Goal: Task Accomplishment & Management: Use online tool/utility

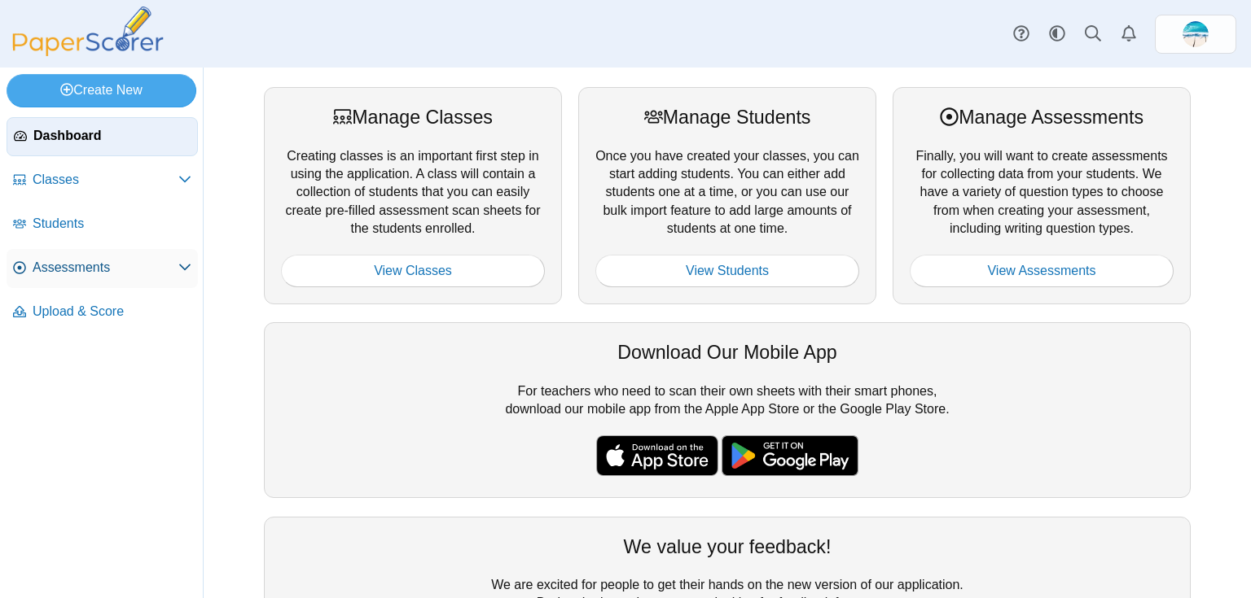
click at [97, 269] on span "Assessments" at bounding box center [106, 268] width 146 height 18
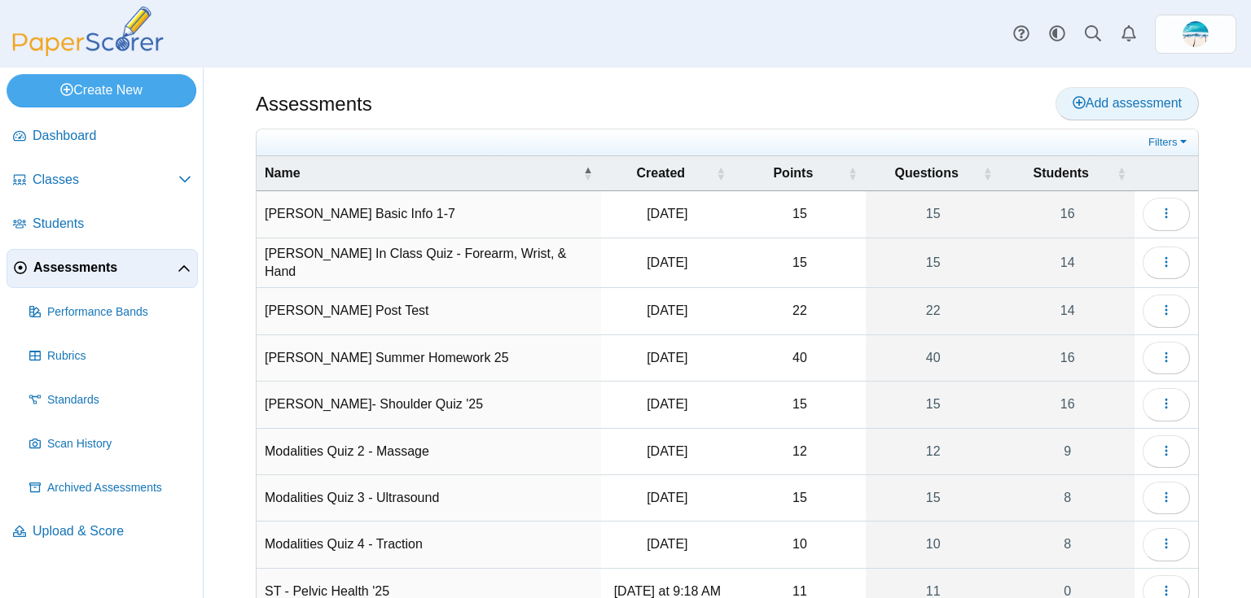
click at [1148, 109] on span "Add assessment" at bounding box center [1126, 103] width 109 height 14
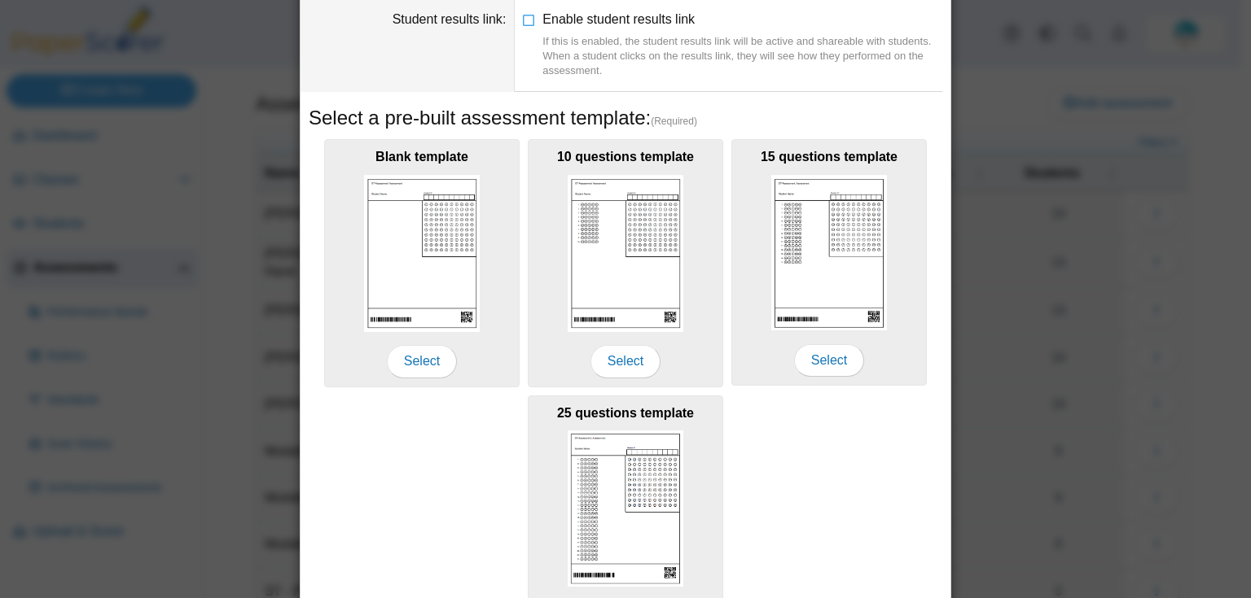
scroll to position [195, 0]
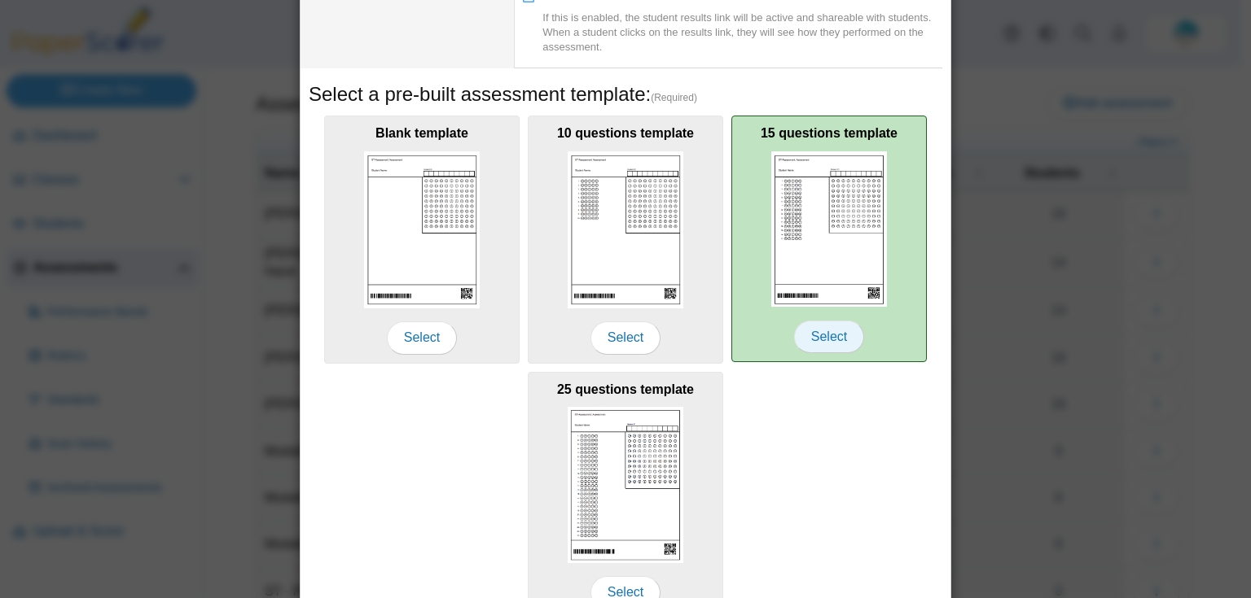
type input "**********"
click at [813, 339] on span "Select" at bounding box center [829, 337] width 70 height 33
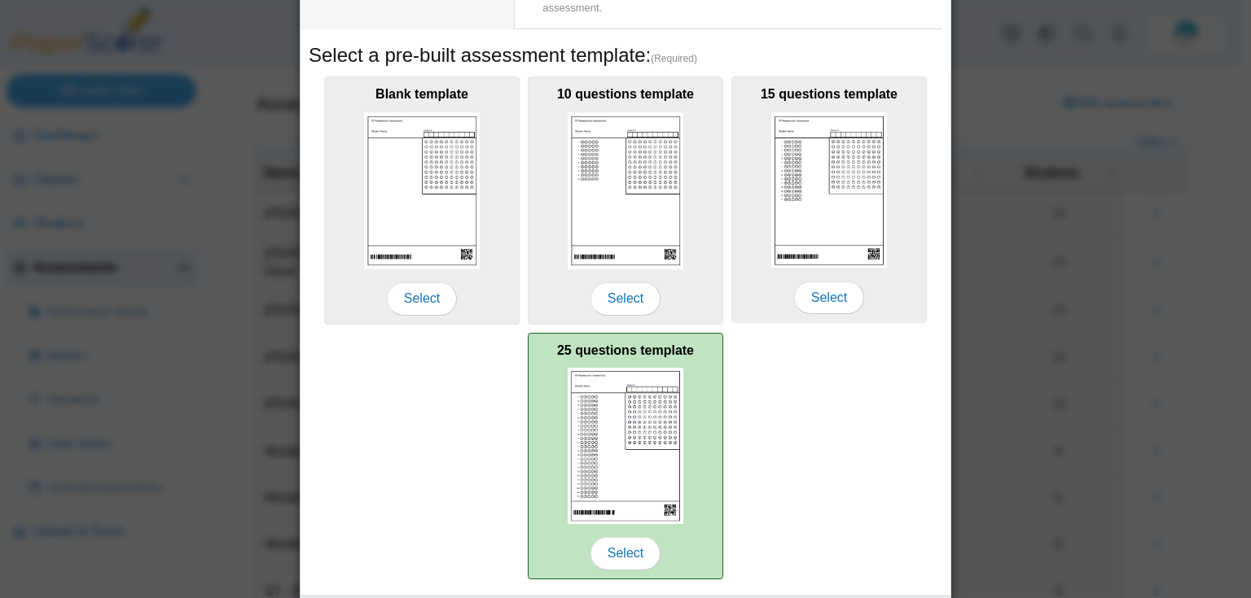
scroll to position [278, 0]
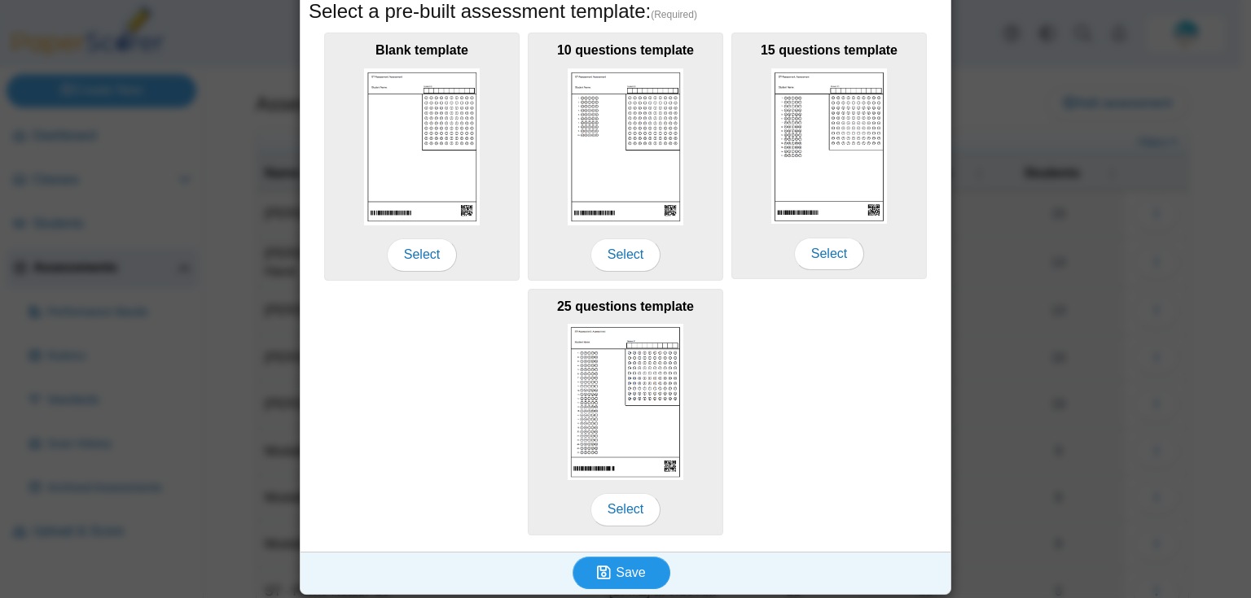
click at [627, 569] on span "Save" at bounding box center [629, 573] width 29 height 14
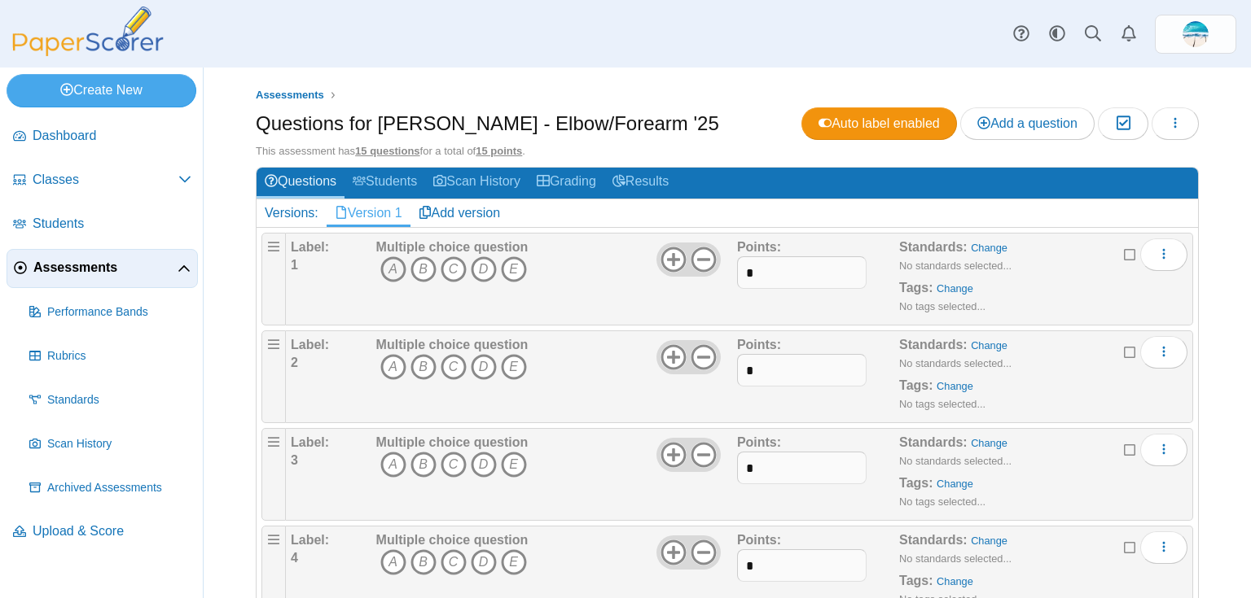
click at [391, 279] on icon "A" at bounding box center [393, 269] width 26 height 26
click at [420, 369] on icon "B" at bounding box center [423, 367] width 26 height 26
click at [389, 466] on icon "A" at bounding box center [393, 465] width 26 height 26
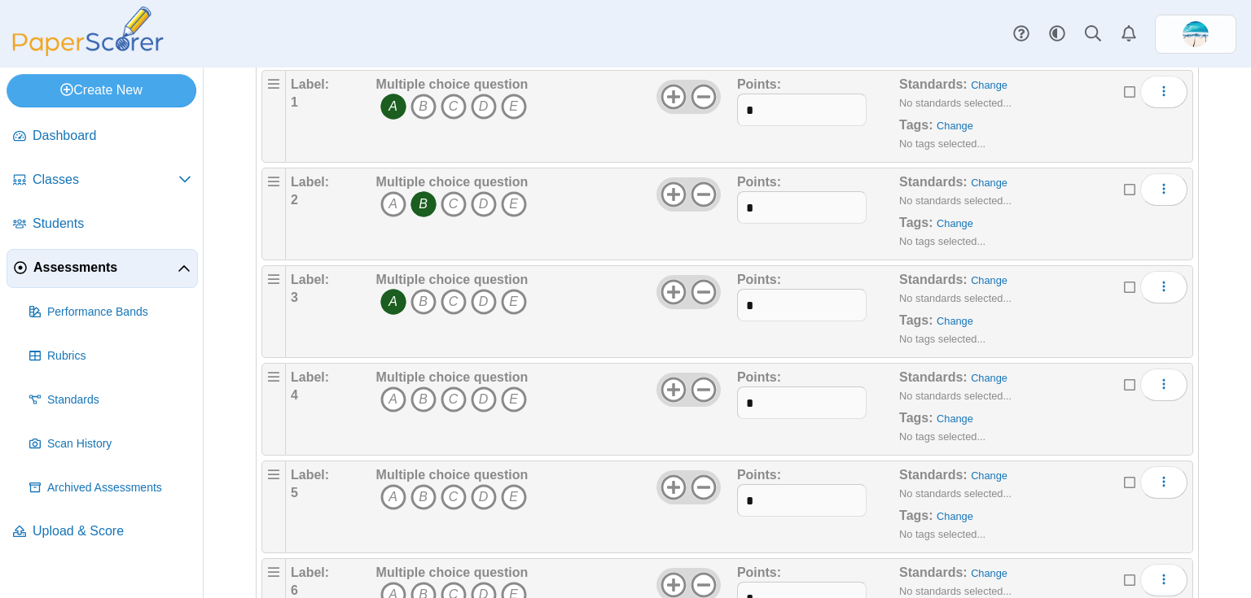
scroll to position [195, 0]
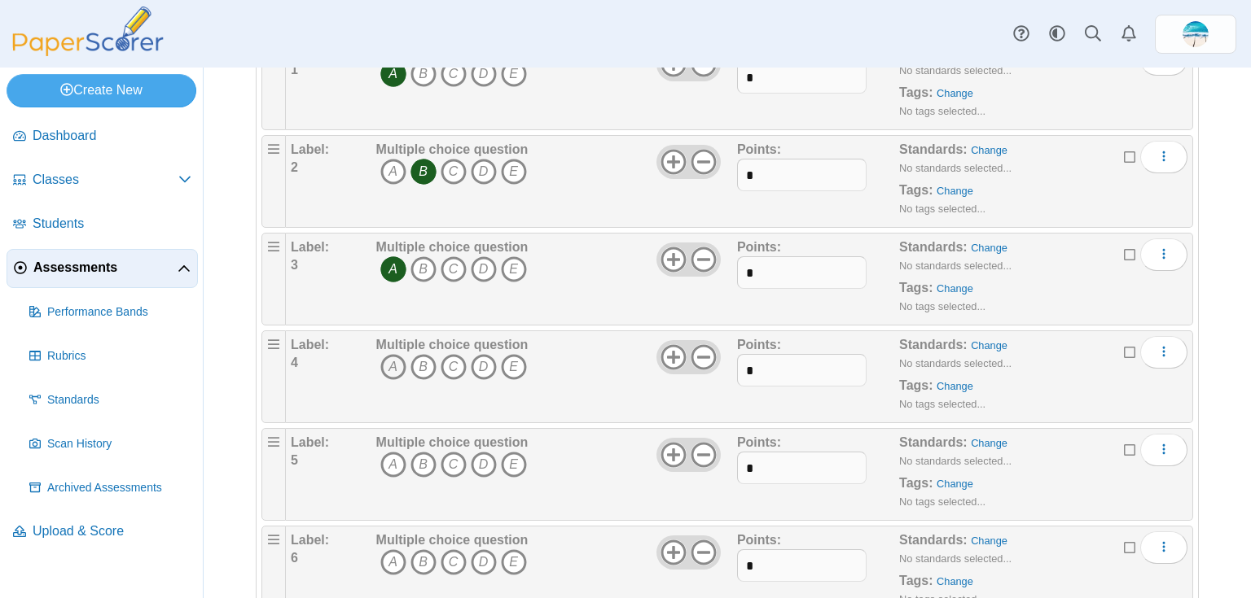
click at [381, 366] on icon "A" at bounding box center [393, 367] width 26 height 26
click at [427, 454] on icon "B" at bounding box center [423, 465] width 26 height 26
click at [449, 554] on icon "C" at bounding box center [453, 563] width 26 height 26
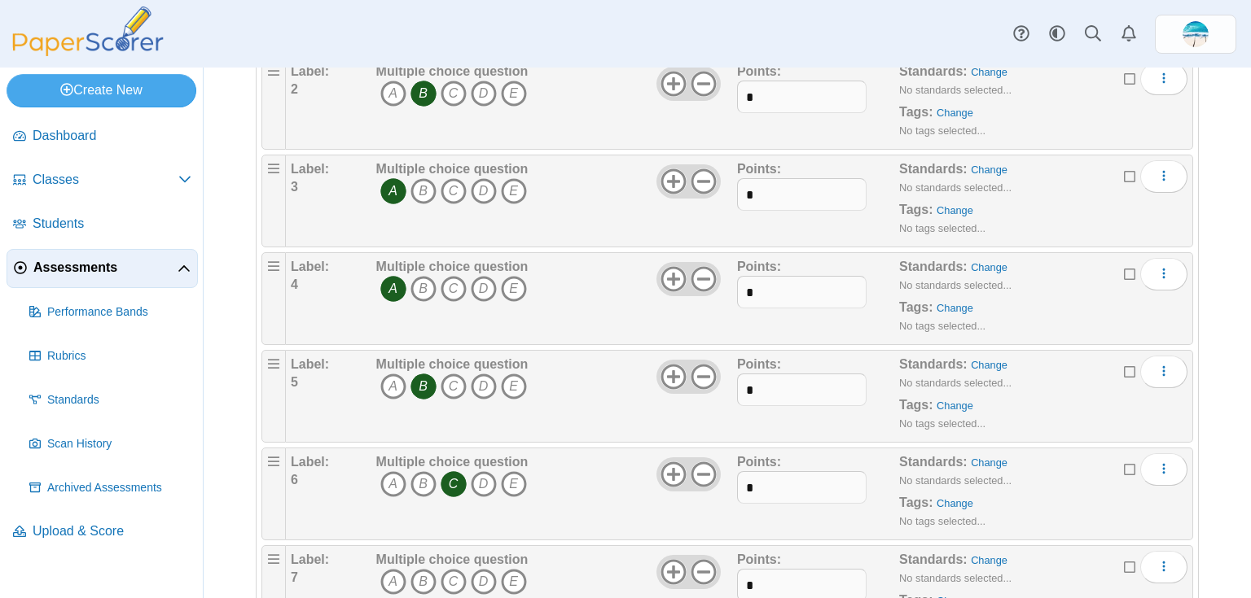
scroll to position [391, 0]
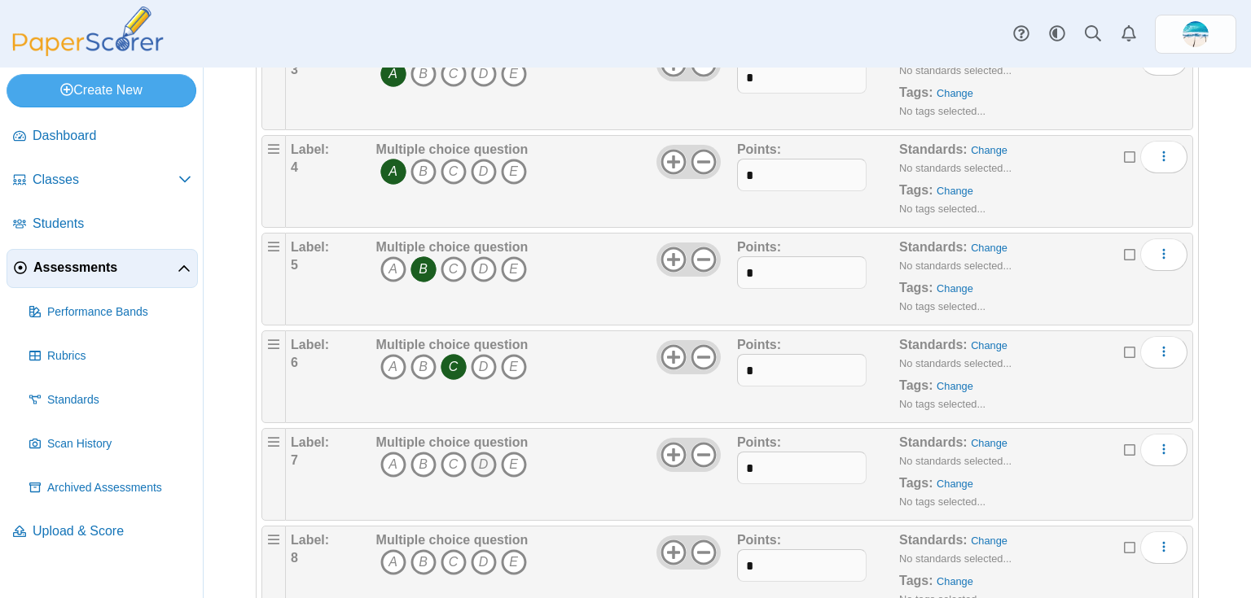
click at [479, 467] on icon "D" at bounding box center [484, 465] width 26 height 26
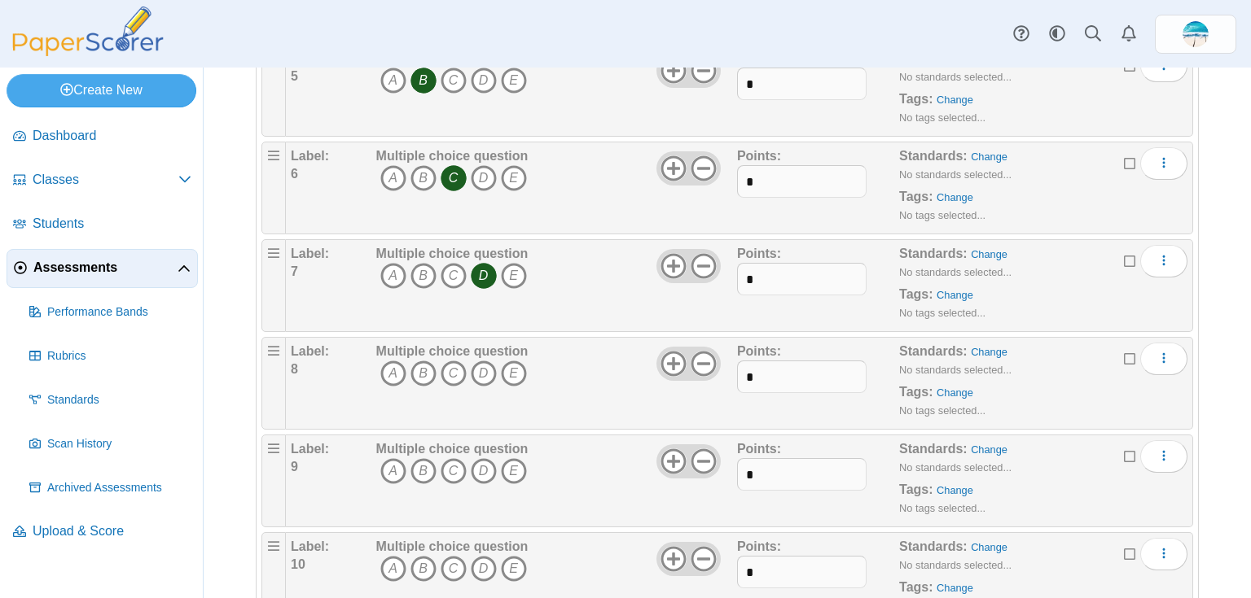
scroll to position [586, 0]
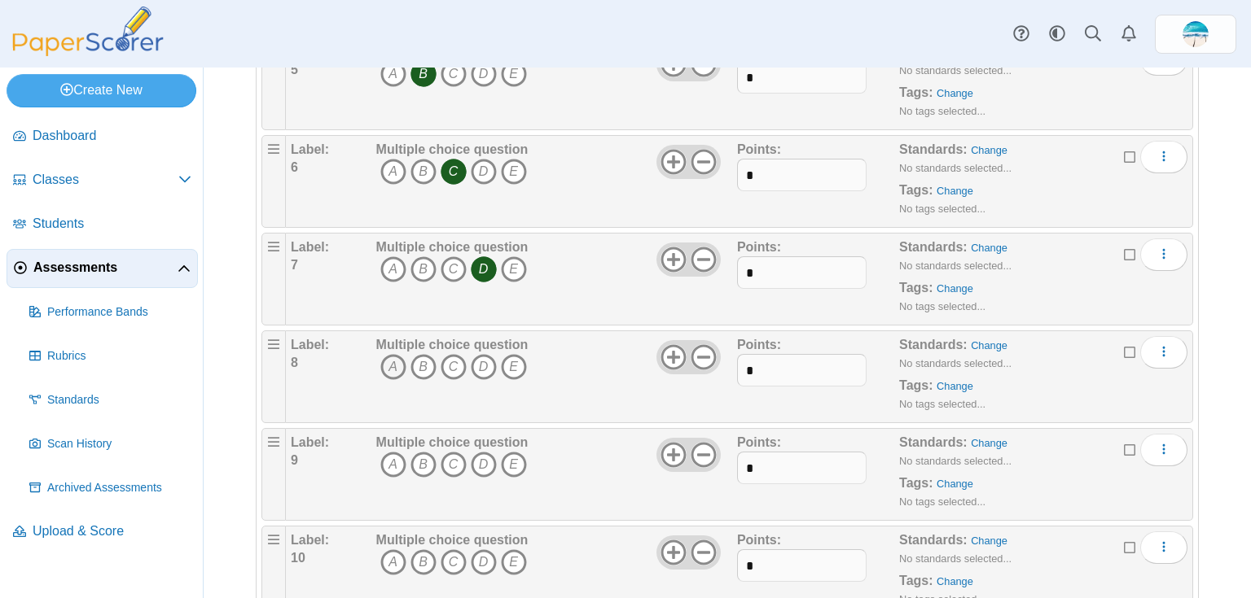
click at [396, 368] on icon "A" at bounding box center [393, 367] width 26 height 26
click at [450, 453] on icon "C" at bounding box center [453, 465] width 26 height 26
click at [397, 556] on icon "A" at bounding box center [393, 563] width 26 height 26
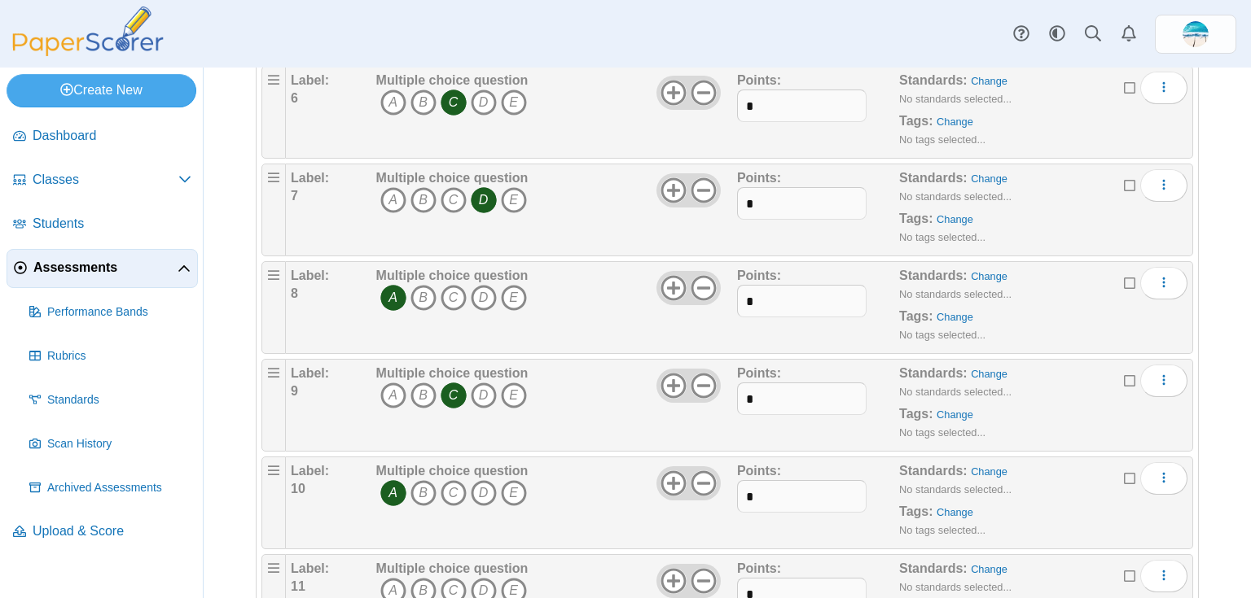
scroll to position [782, 0]
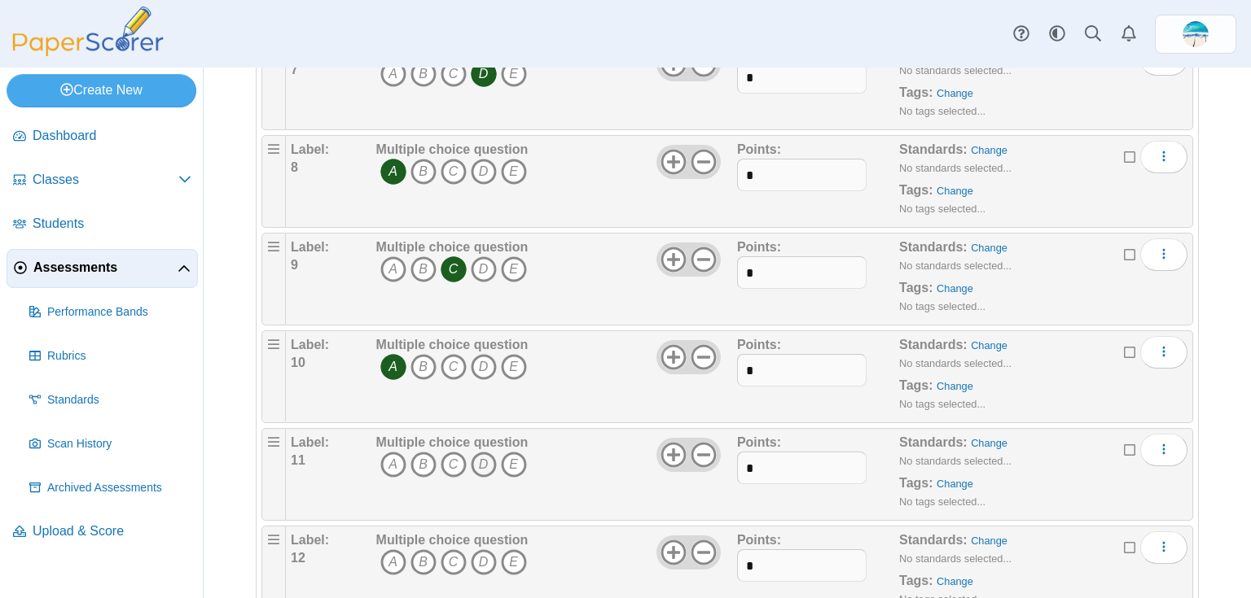
click at [480, 462] on icon "D" at bounding box center [484, 465] width 26 height 26
click at [427, 561] on icon "B" at bounding box center [423, 563] width 26 height 26
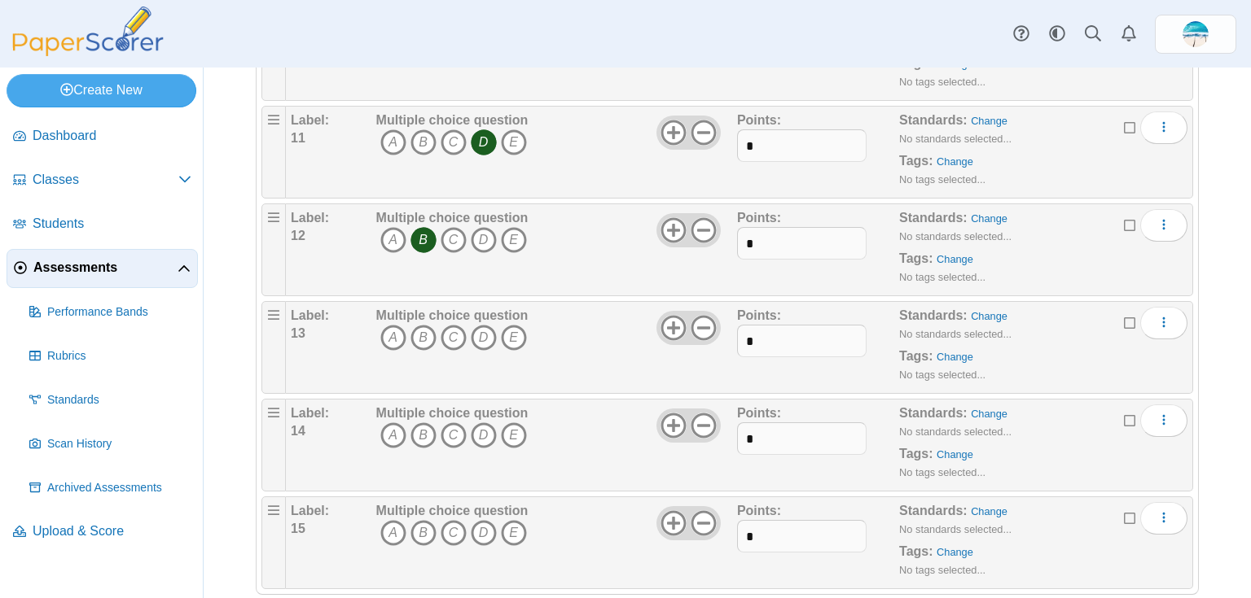
scroll to position [1124, 0]
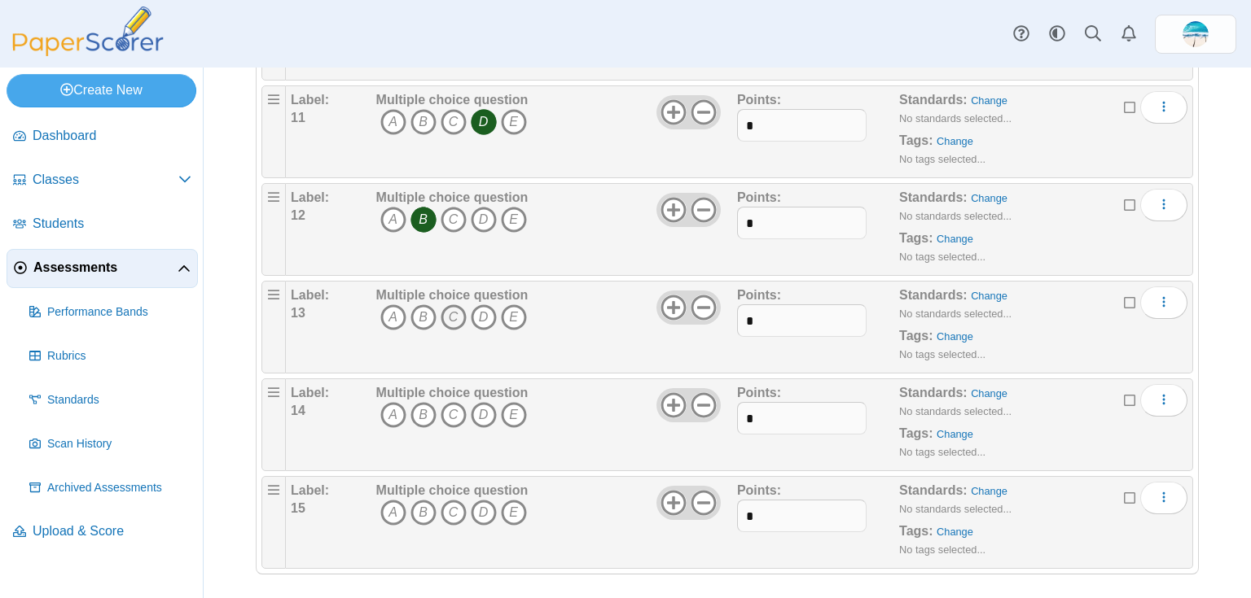
click at [453, 315] on icon "C" at bounding box center [453, 317] width 26 height 26
click at [419, 410] on icon "B" at bounding box center [423, 415] width 26 height 26
click at [429, 503] on icon "B" at bounding box center [423, 513] width 26 height 26
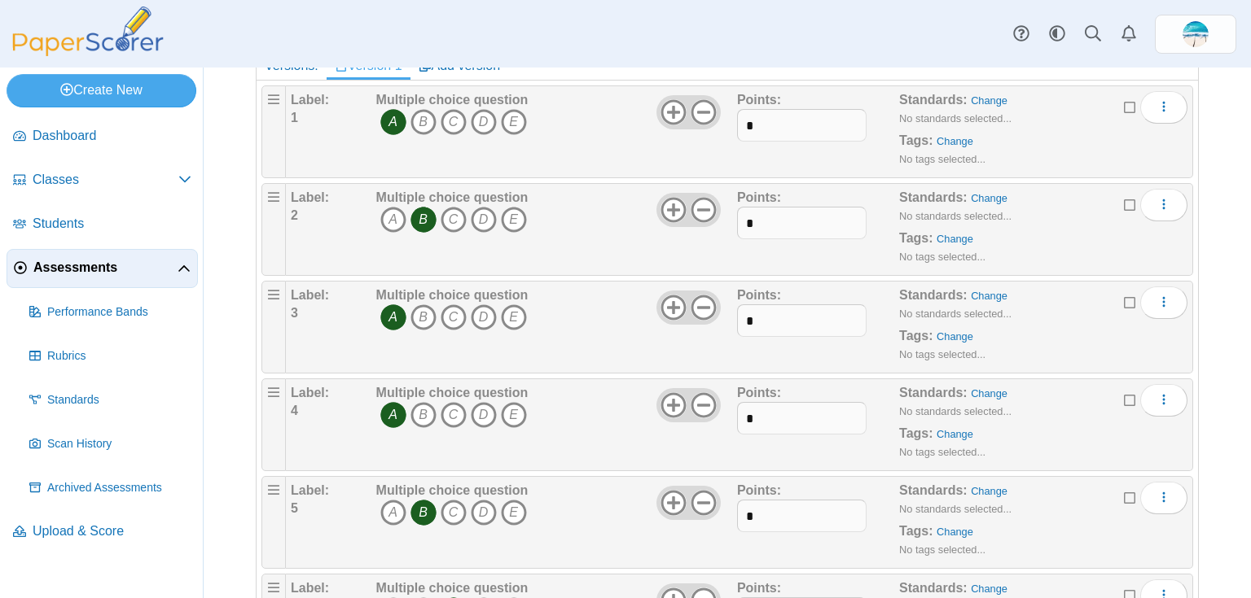
scroll to position [0, 0]
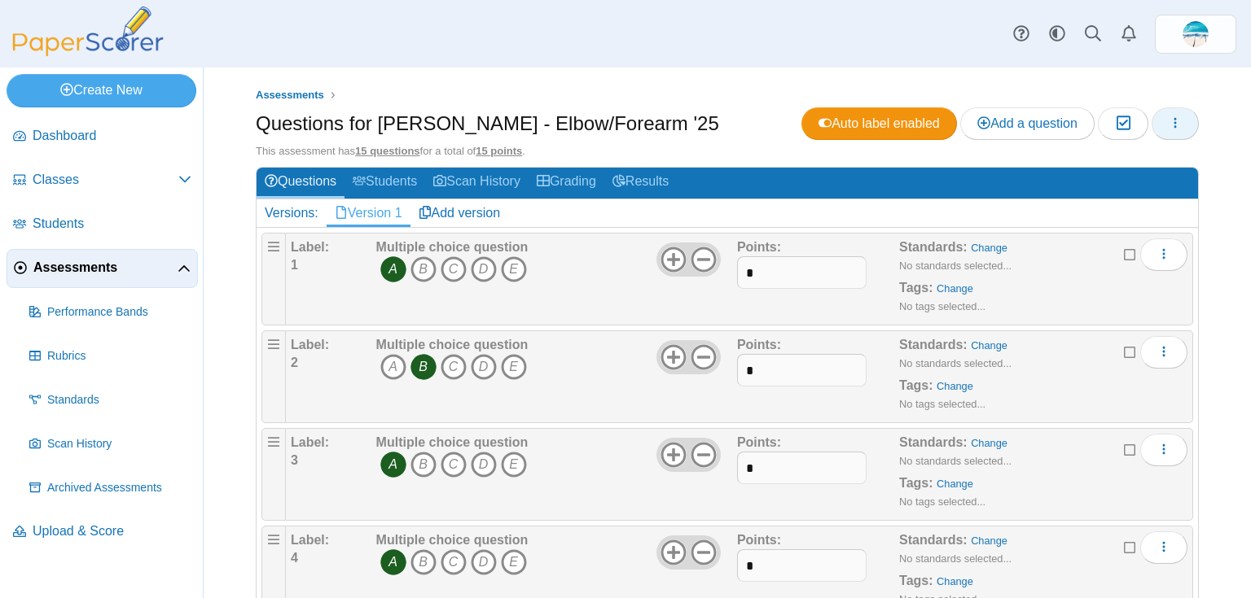
click at [1174, 128] on button "button" at bounding box center [1174, 123] width 47 height 33
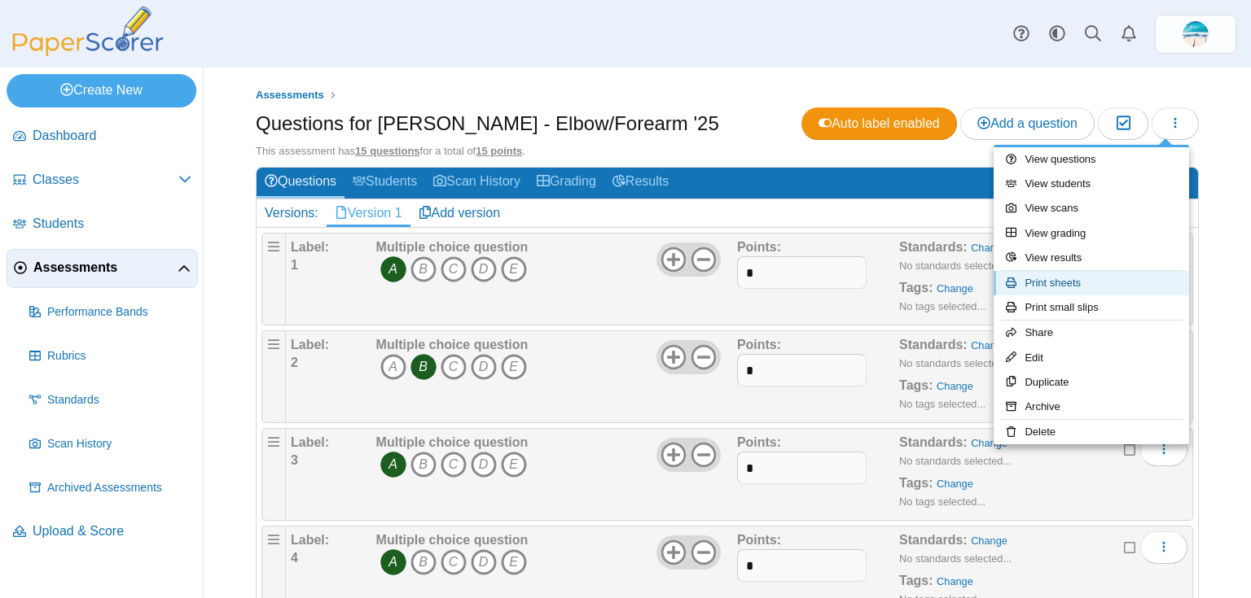
click at [1097, 287] on link "Print sheets" at bounding box center [1090, 283] width 195 height 24
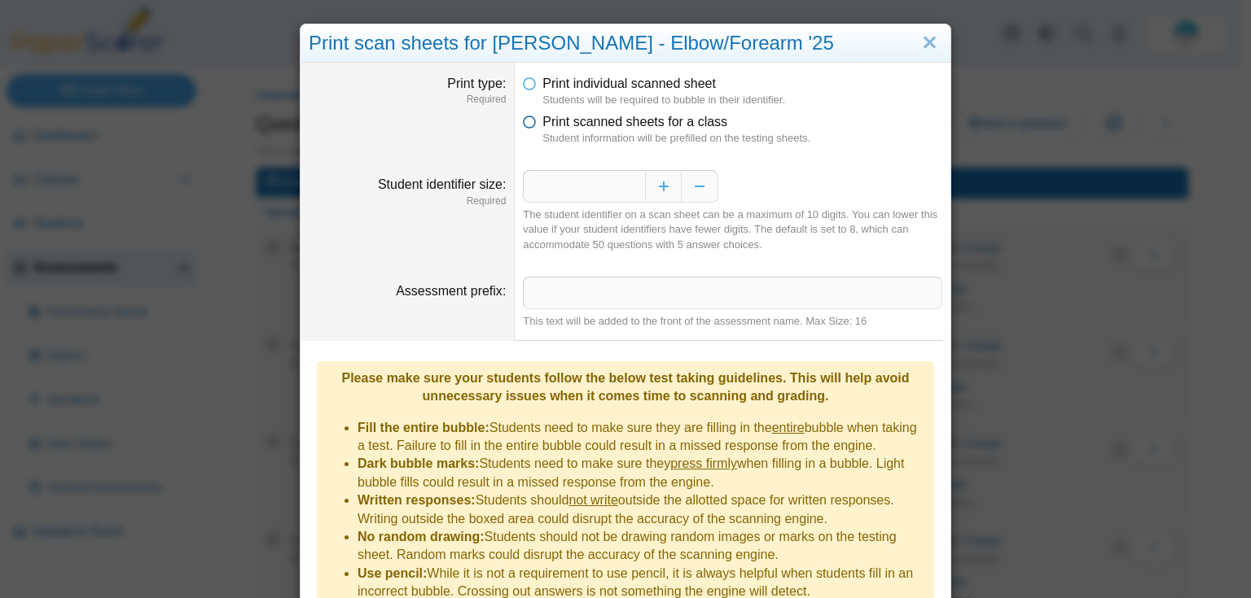
click at [528, 125] on icon at bounding box center [529, 118] width 13 height 11
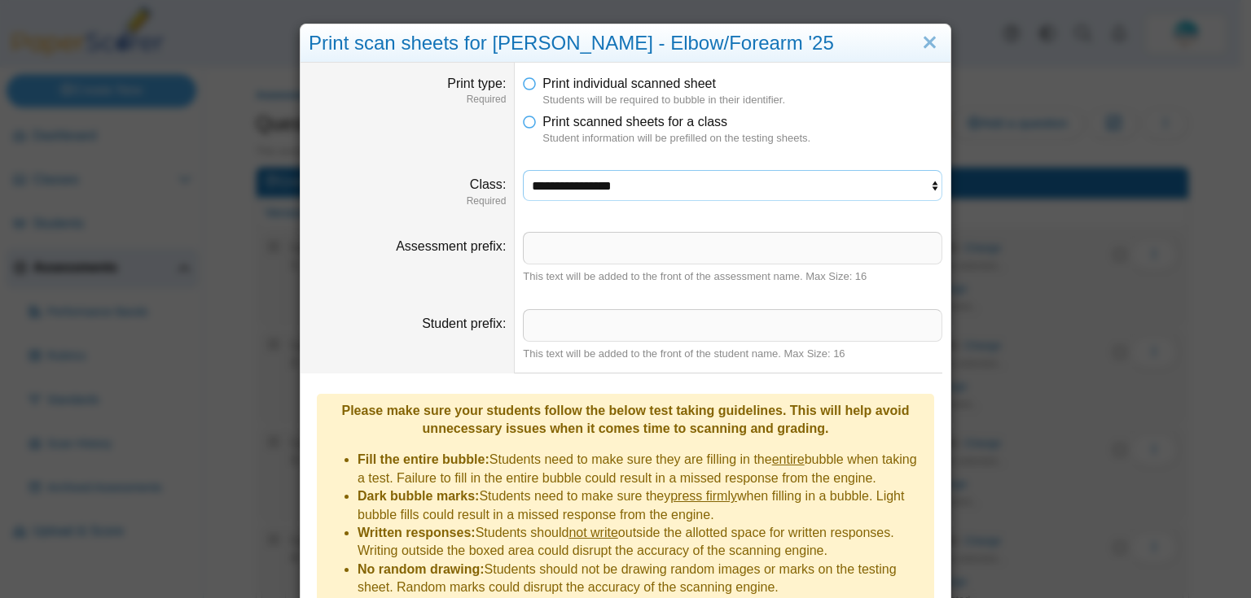
click at [602, 185] on select "**********" at bounding box center [732, 185] width 419 height 31
select select "**********"
click at [523, 170] on select "**********" at bounding box center [732, 185] width 419 height 31
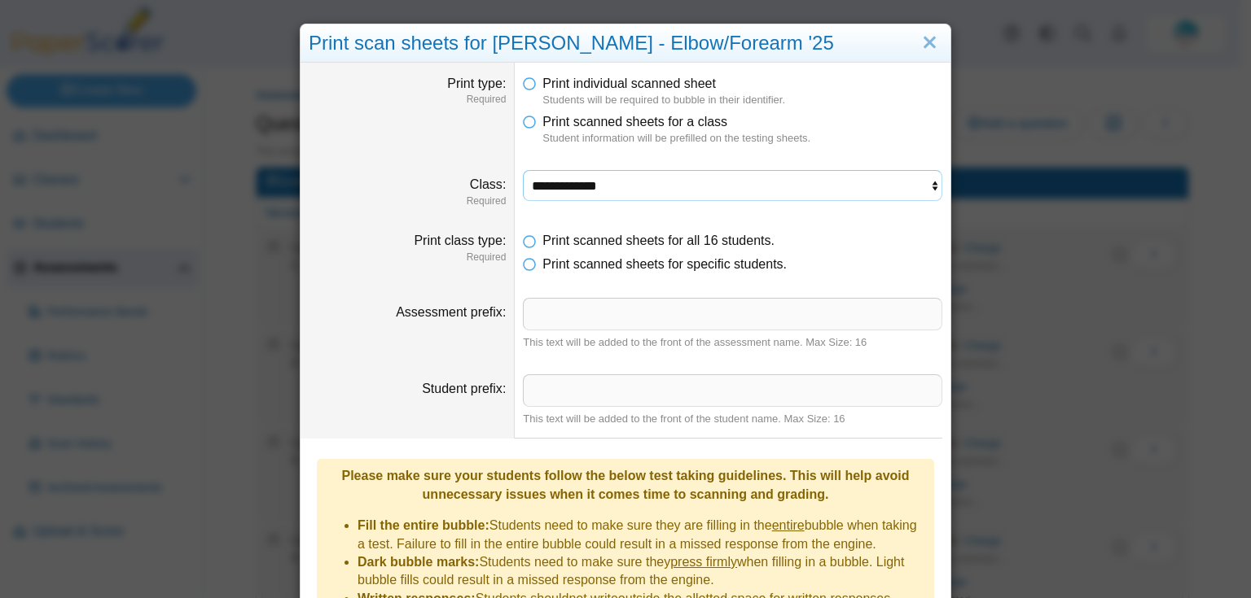
scroll to position [221, 0]
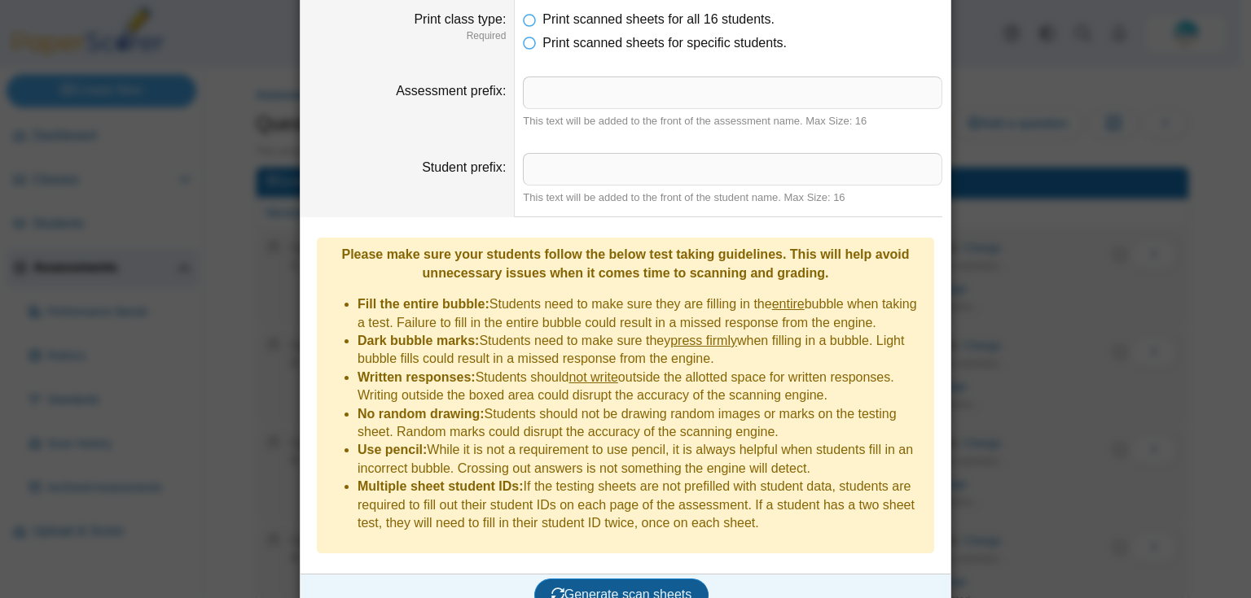
click at [596, 588] on span "Generate scan sheets" at bounding box center [621, 595] width 141 height 14
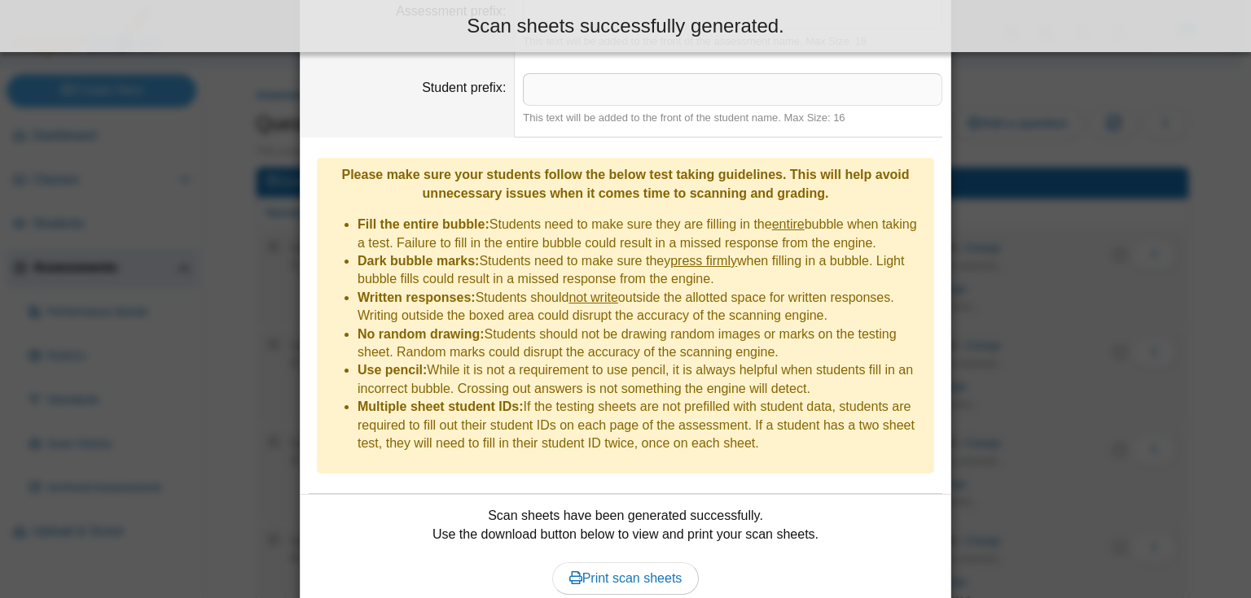
scroll to position [352, 0]
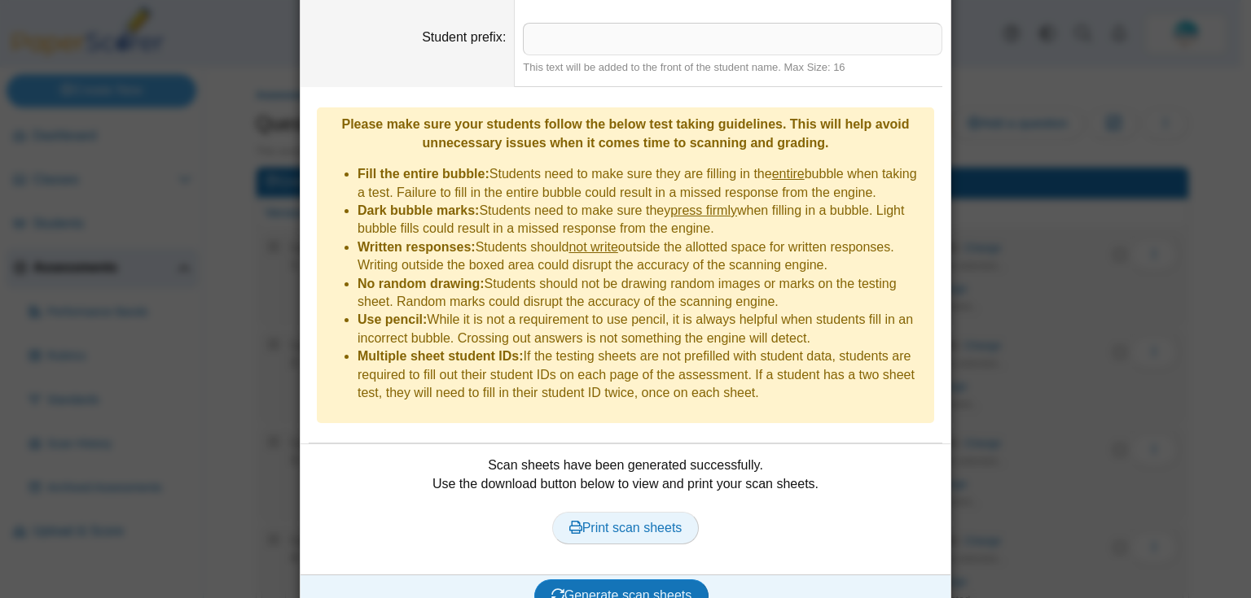
click at [622, 512] on link "Print scan sheets" at bounding box center [625, 528] width 147 height 33
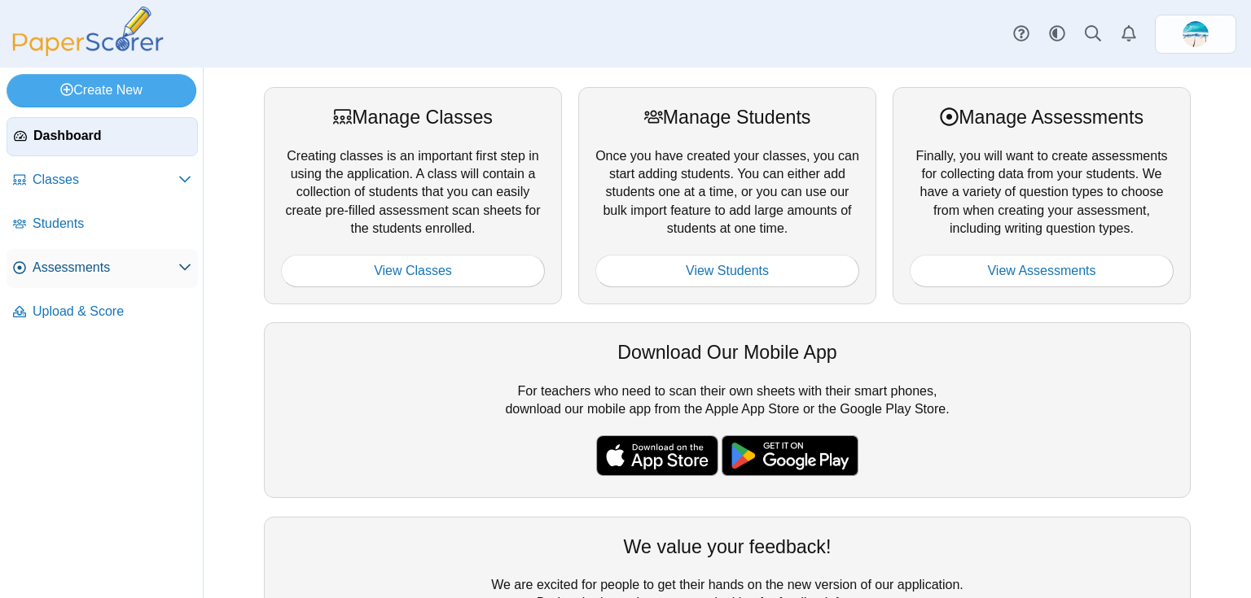
click at [121, 259] on span "Assessments" at bounding box center [106, 268] width 146 height 18
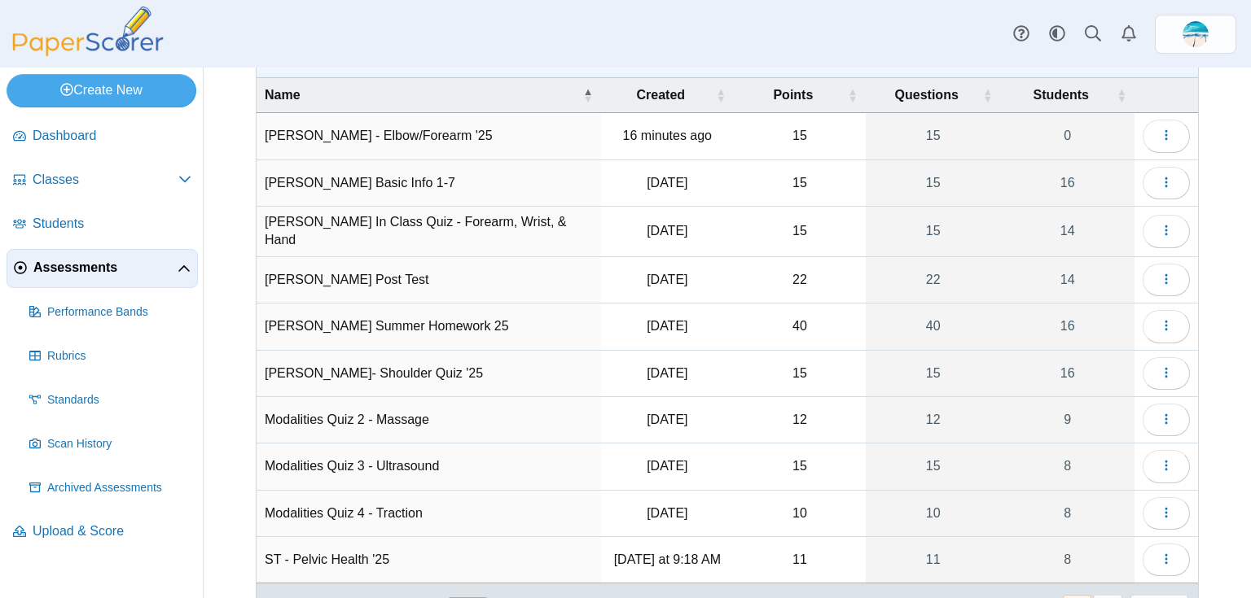
scroll to position [147, 0]
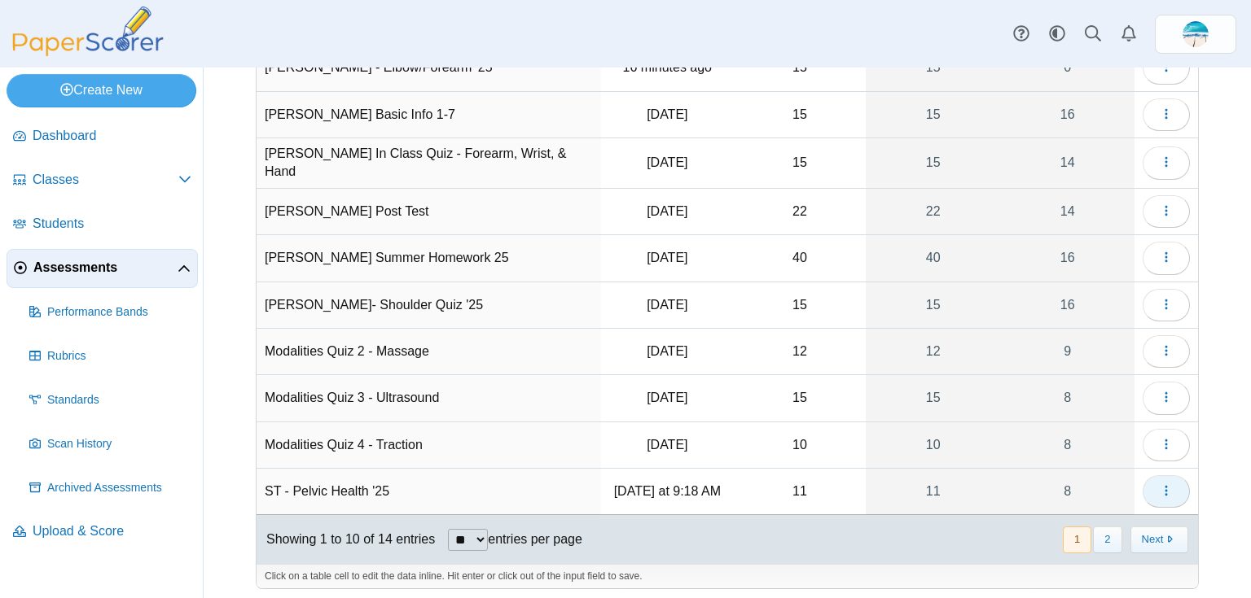
click at [1146, 482] on button "button" at bounding box center [1165, 491] width 47 height 33
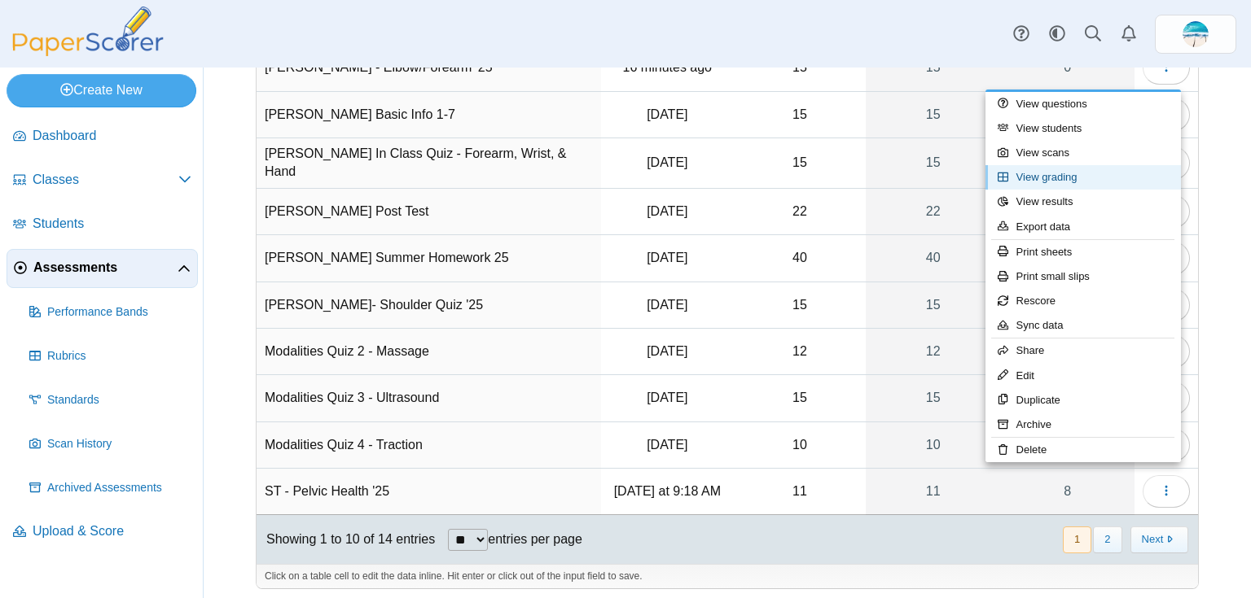
click at [1104, 183] on link "View grading" at bounding box center [1082, 177] width 195 height 24
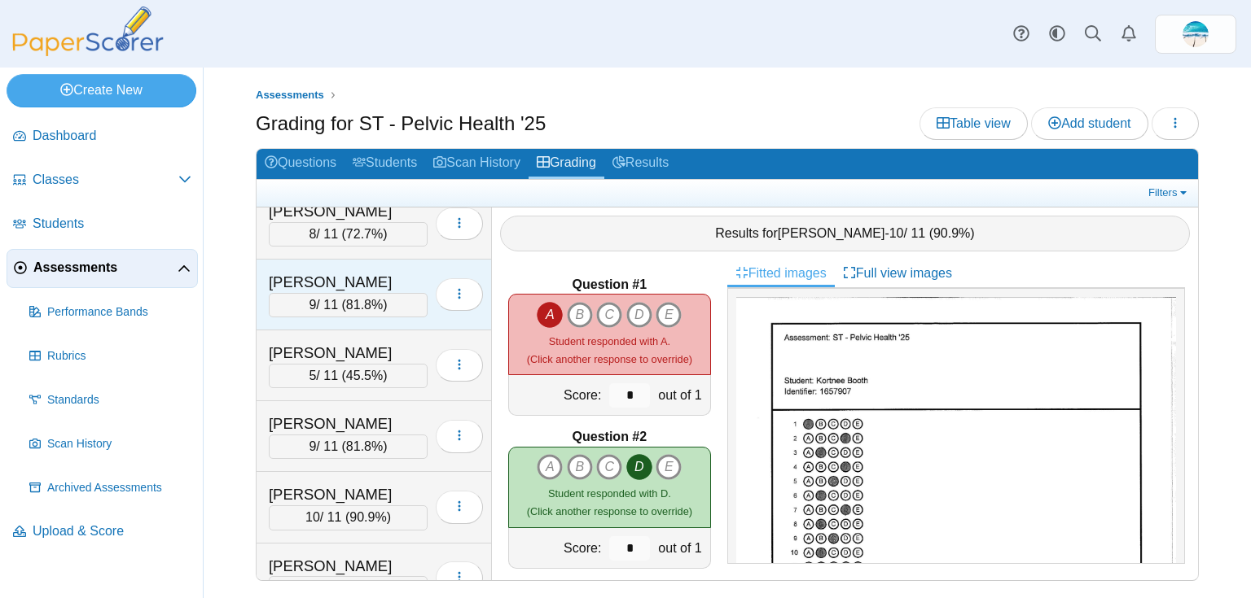
scroll to position [189, 0]
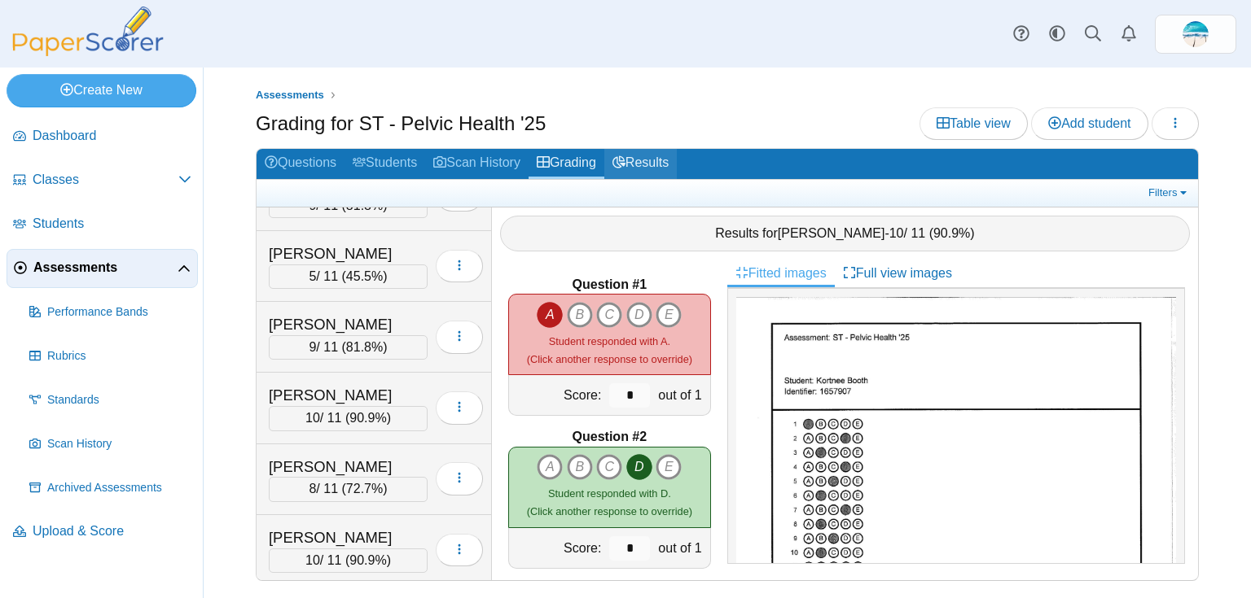
click at [674, 164] on link "Results" at bounding box center [640, 164] width 72 height 30
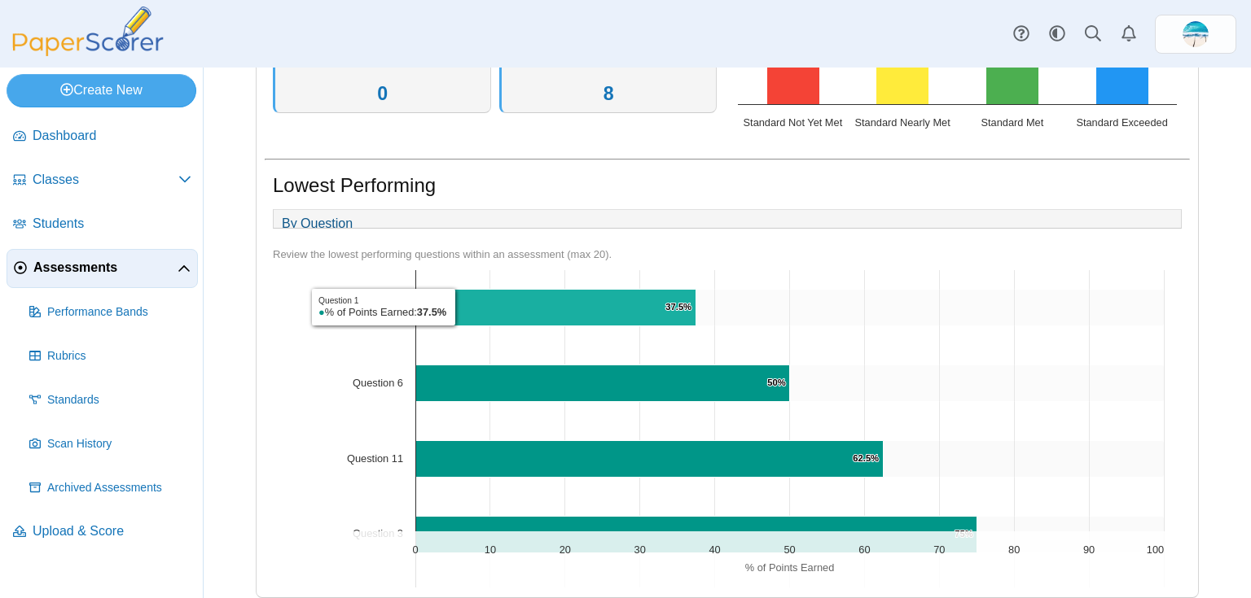
click at [460, 314] on icon "Question 1, 37.5%. % of Points Earned." at bounding box center [556, 307] width 280 height 37
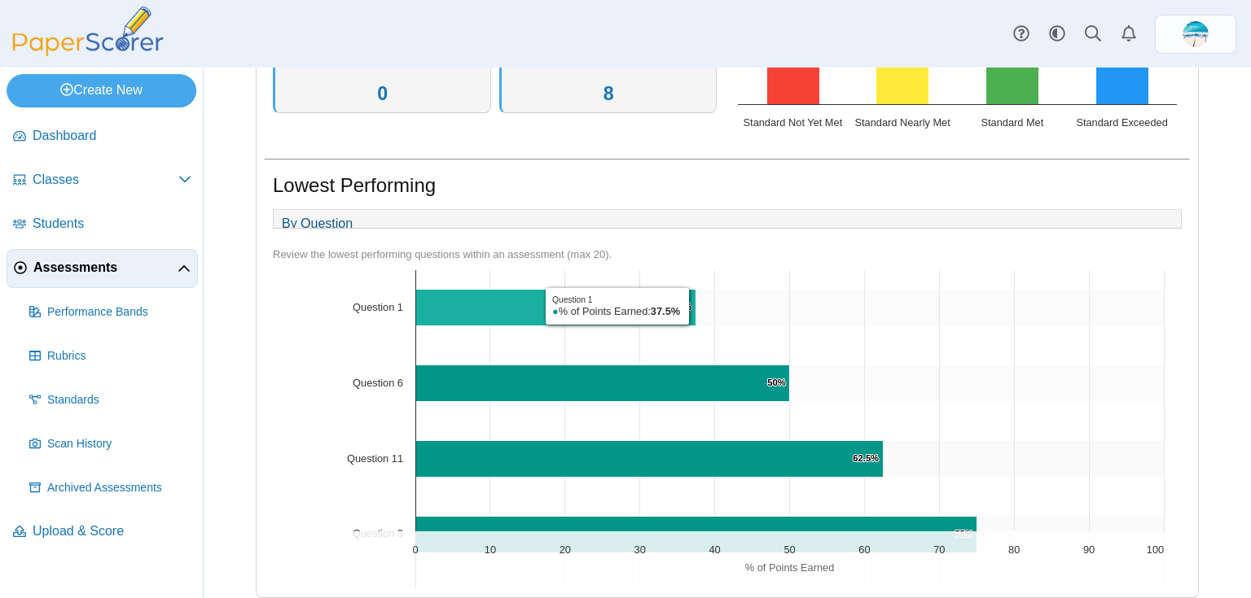
click at [694, 313] on icon "Question 1, 37.5%. % of Points Earned." at bounding box center [556, 307] width 280 height 37
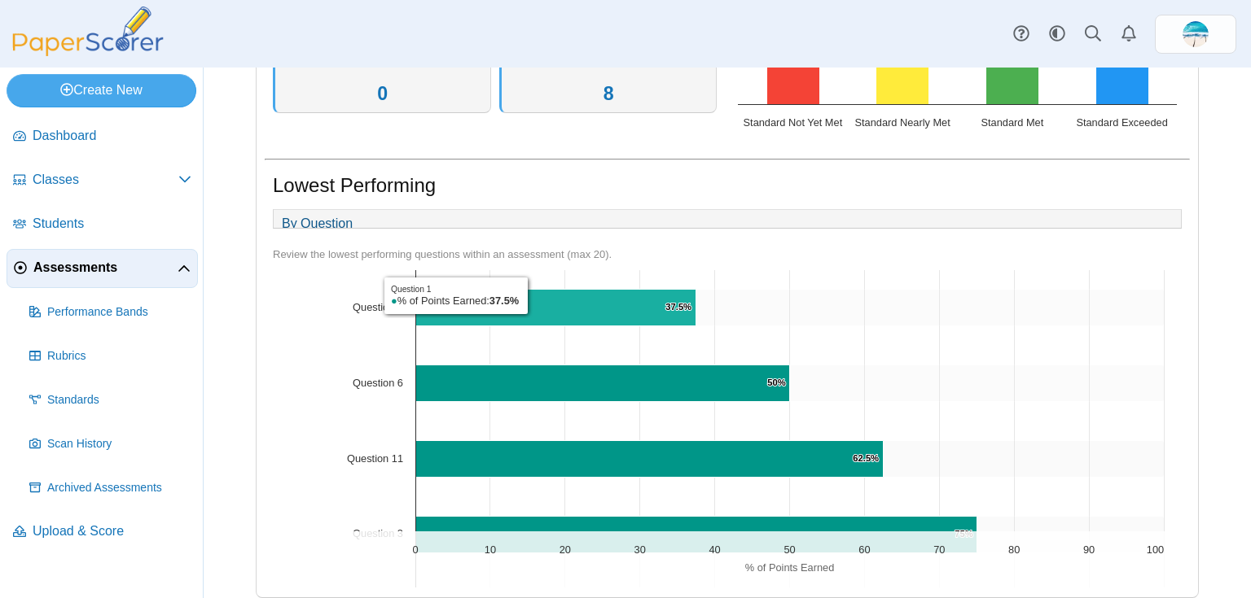
click at [532, 303] on icon "Question 1, 37.5%. % of Points Earned." at bounding box center [556, 307] width 280 height 37
